Goal: Find specific page/section: Find specific page/section

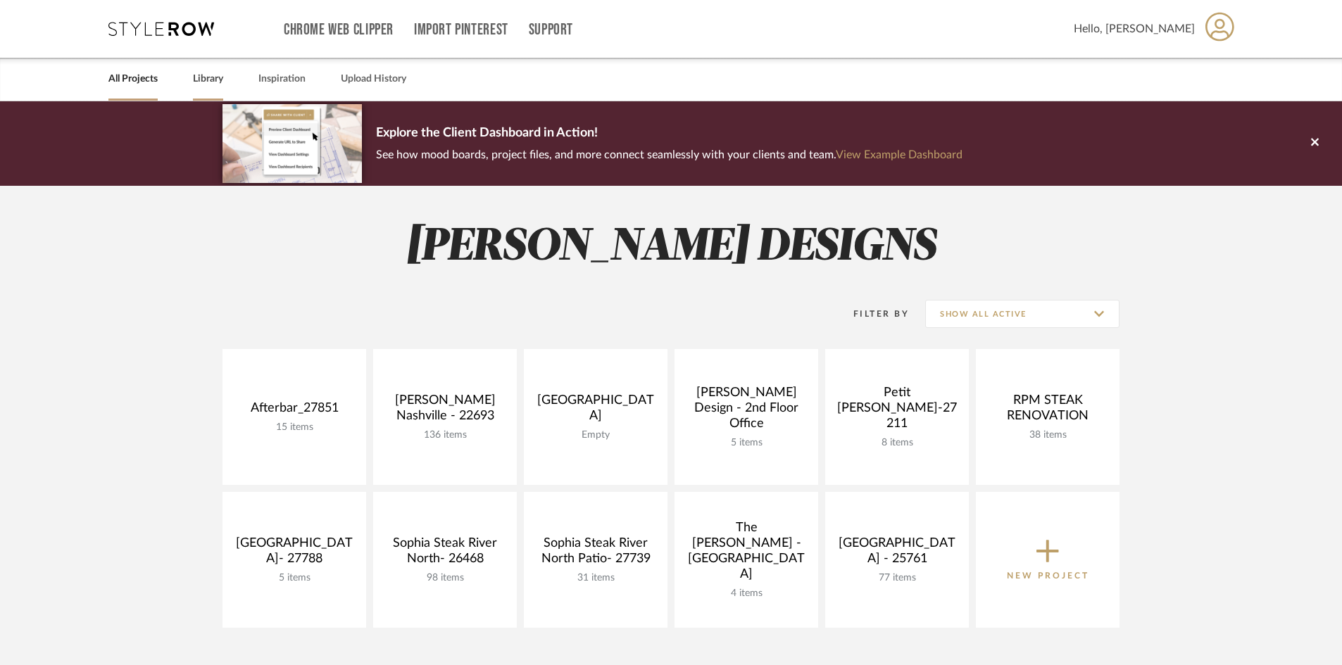
click at [217, 84] on link "Library" at bounding box center [208, 79] width 30 height 19
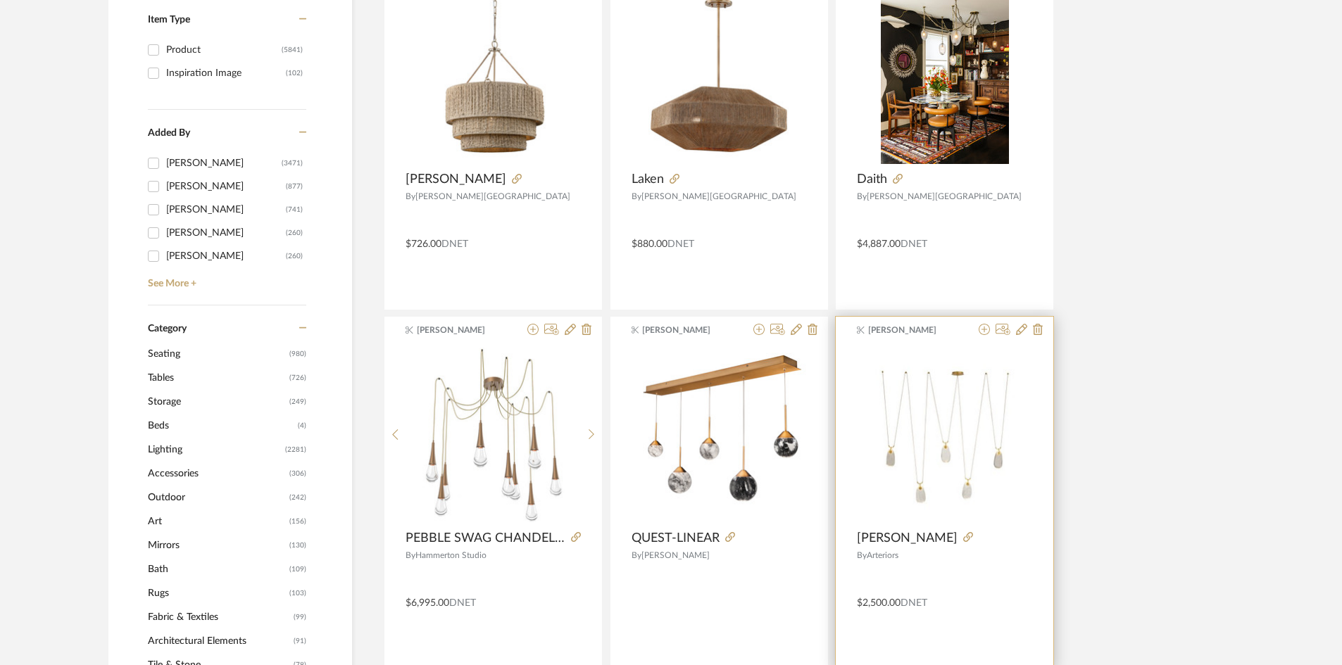
scroll to position [422, 0]
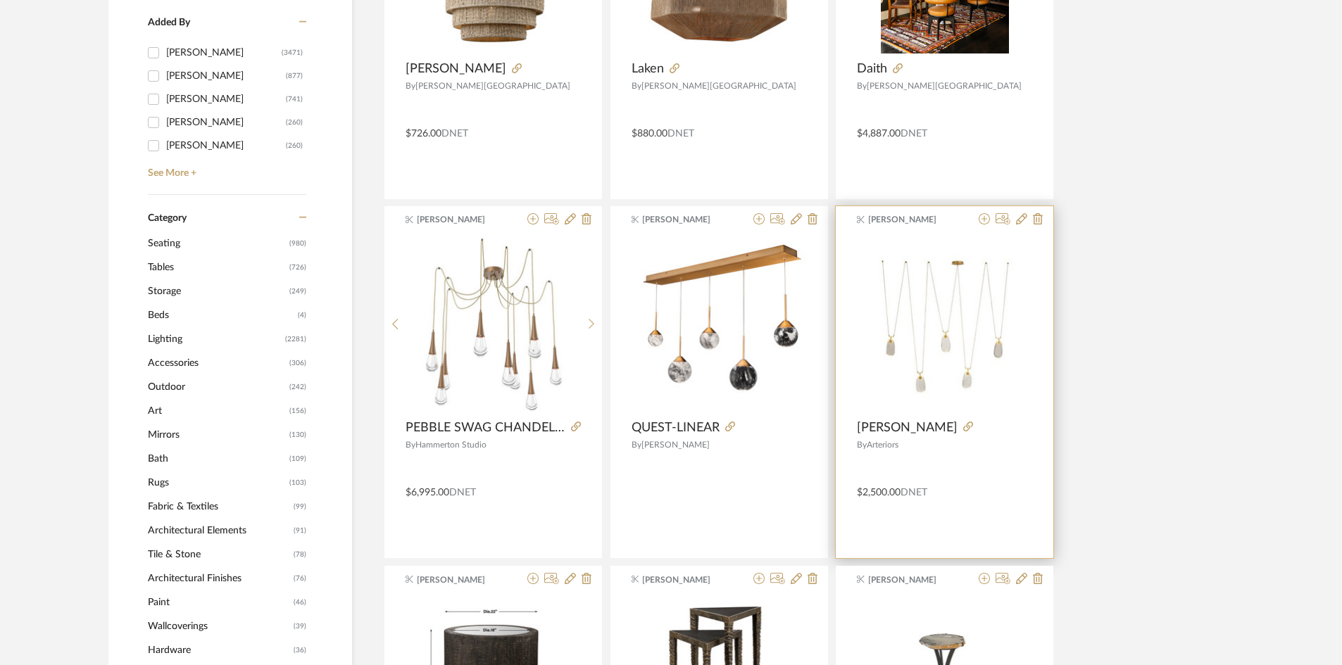
click at [981, 433] on div at bounding box center [994, 427] width 75 height 15
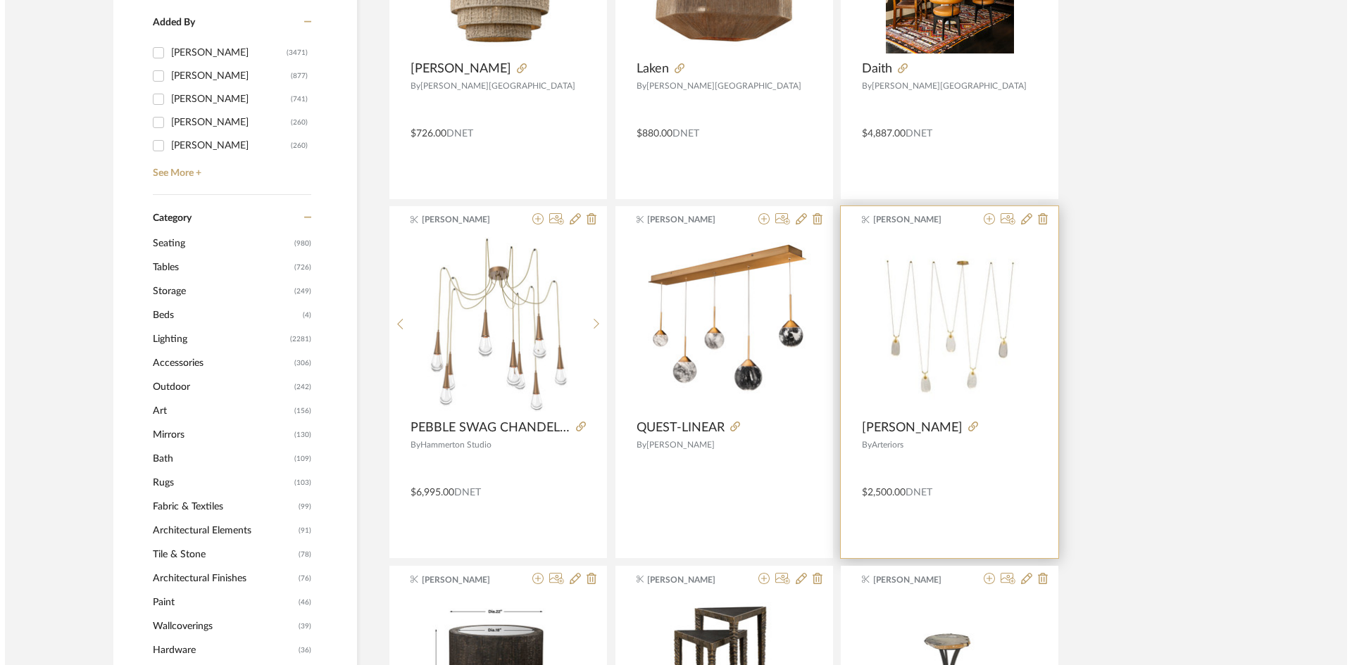
scroll to position [0, 0]
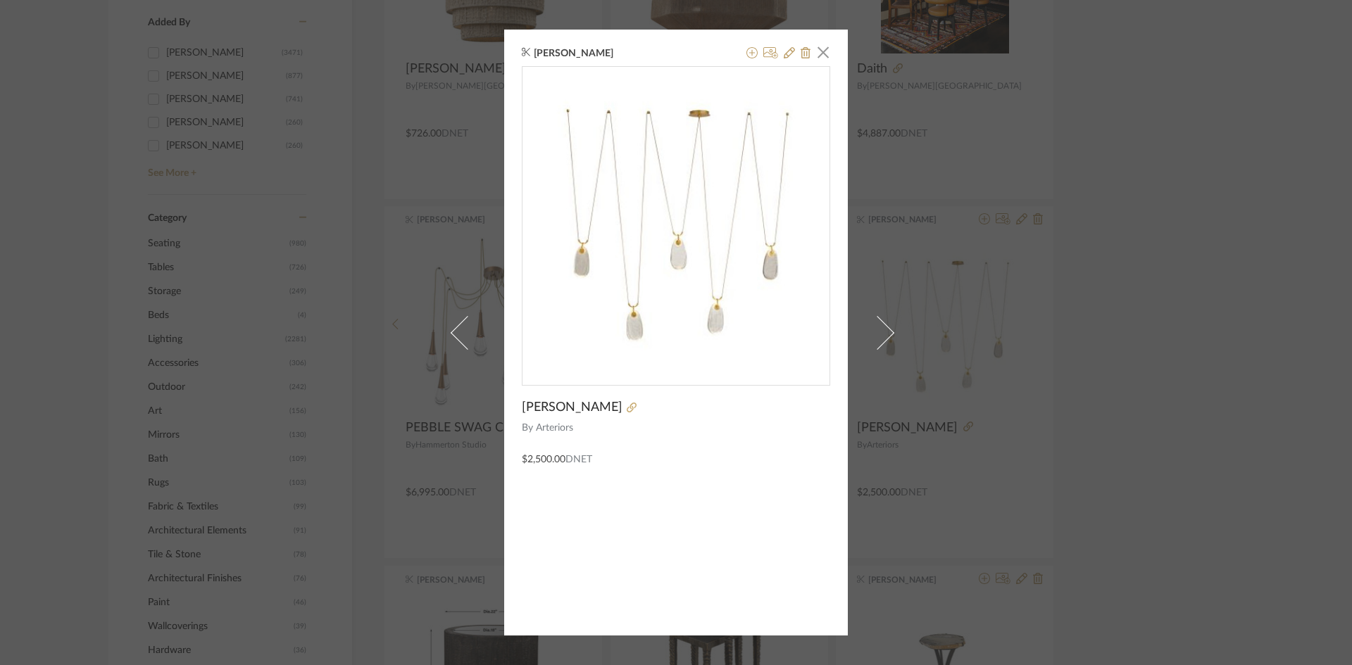
click at [986, 430] on div "[PERSON_NAME] × [PERSON_NAME] By Arteriors $2,500.00 DNET" at bounding box center [676, 332] width 1352 height 665
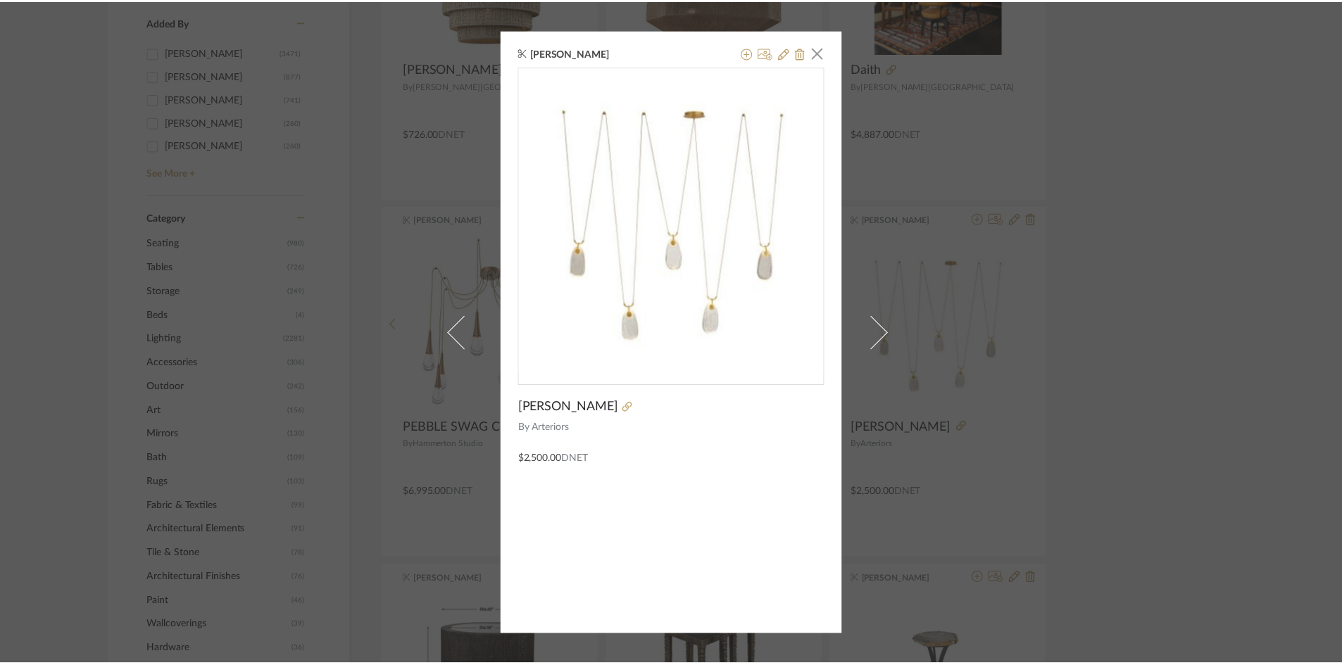
scroll to position [422, 0]
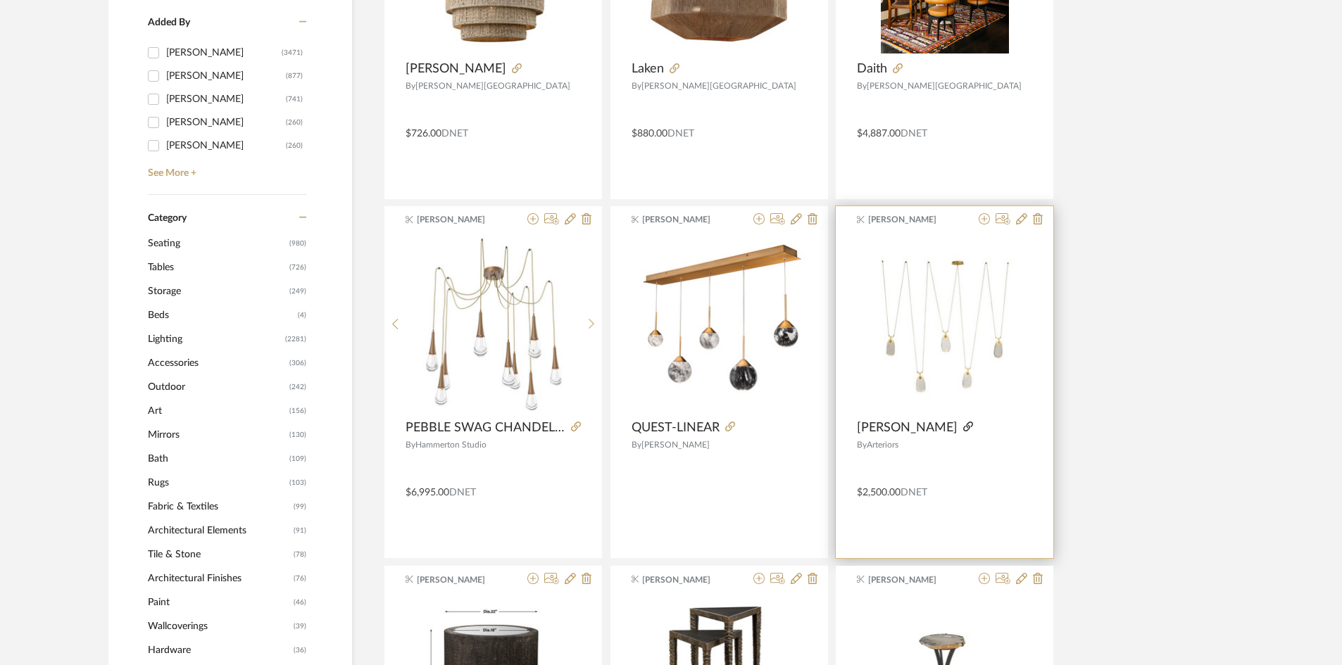
click at [973, 430] on icon at bounding box center [968, 427] width 10 height 10
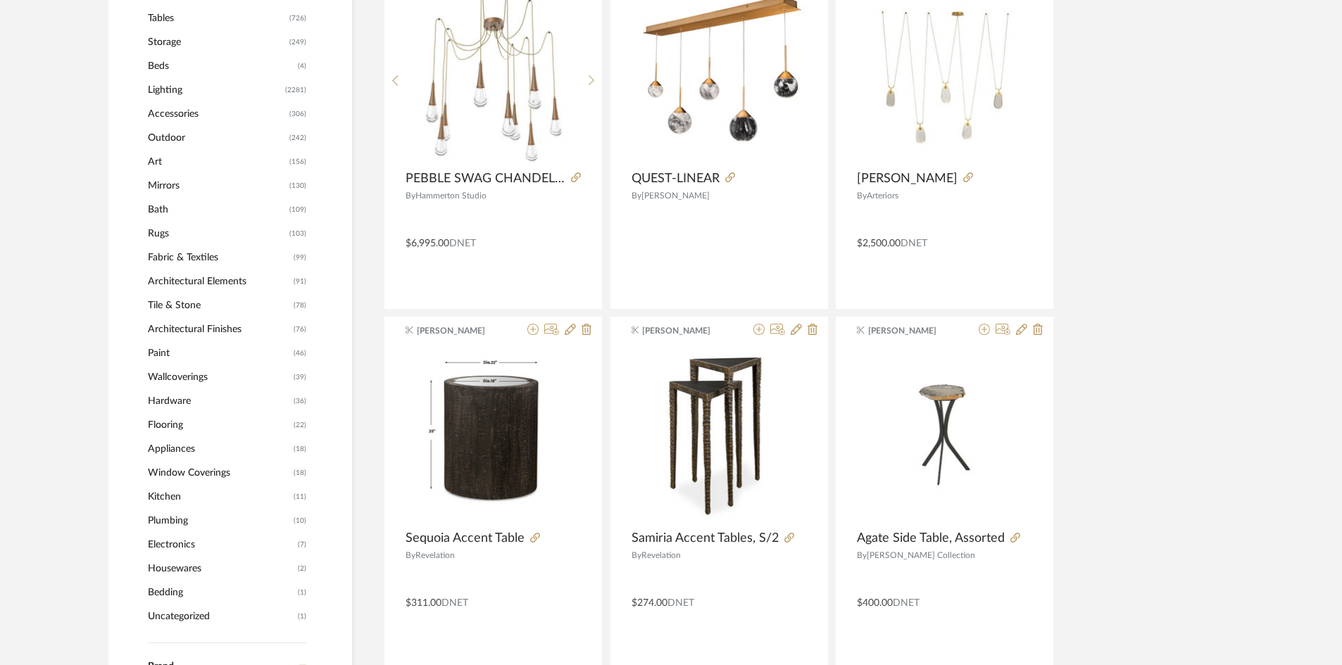
scroll to position [704, 0]
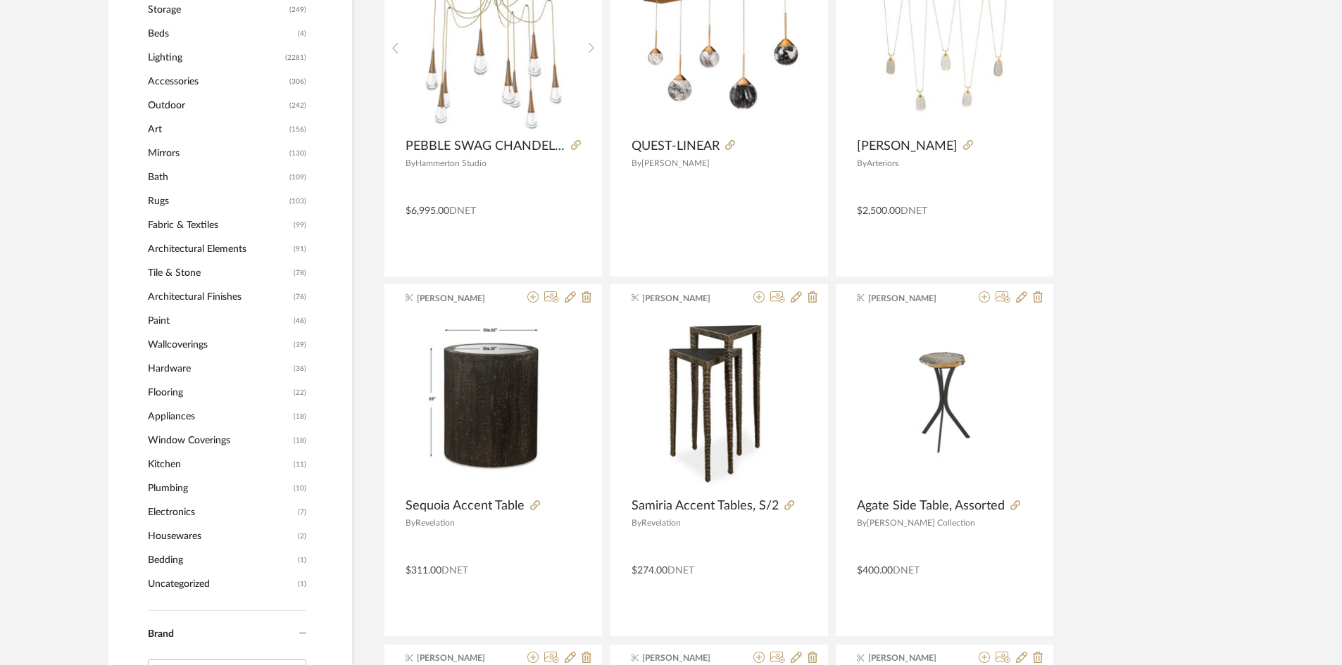
click at [180, 55] on span "Lighting" at bounding box center [215, 58] width 134 height 24
